Goal: Ask a question

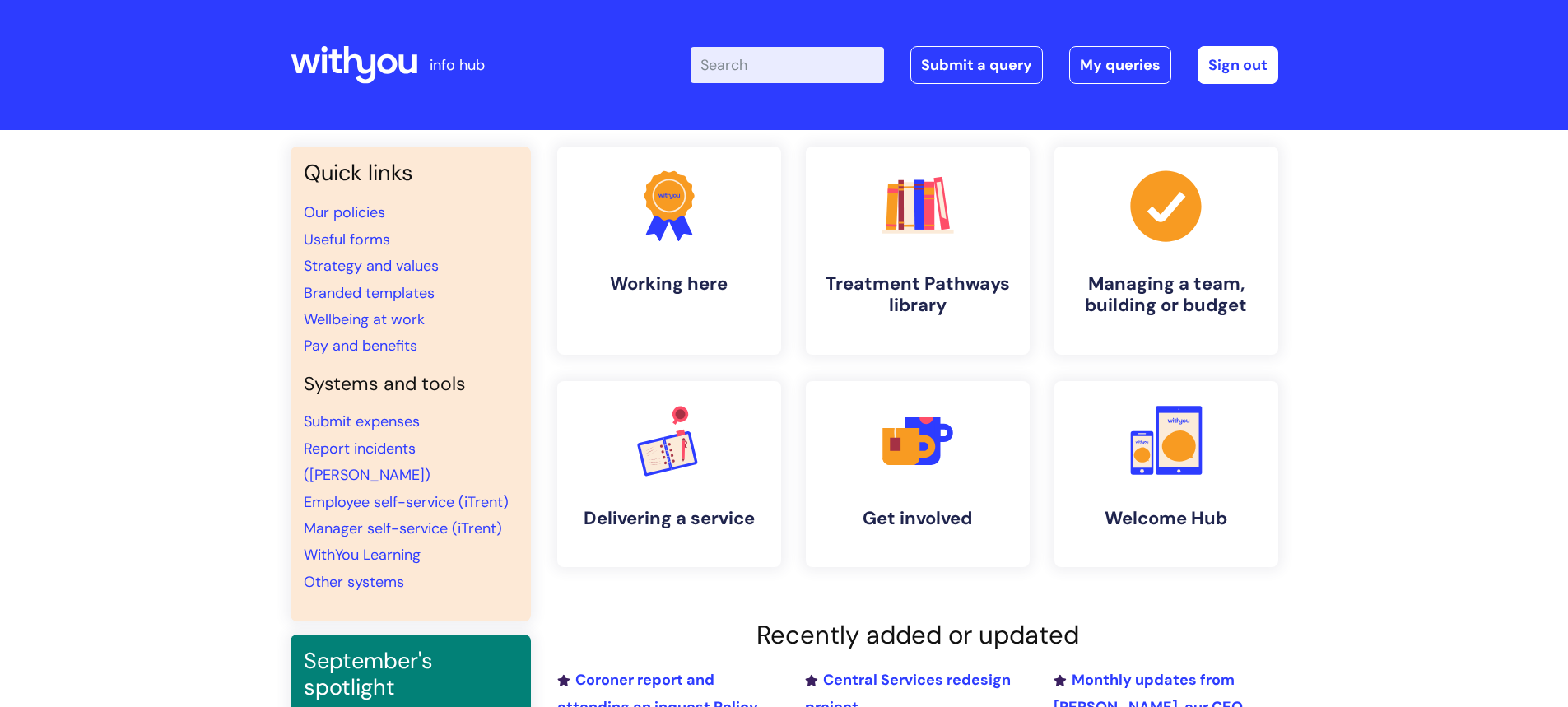
click at [753, 71] on input "Enter your search term here..." at bounding box center [788, 65] width 193 height 36
type input "it ticket"
click button "Search" at bounding box center [0, 0] width 0 height 0
